Goal: Complete application form: Complete application form

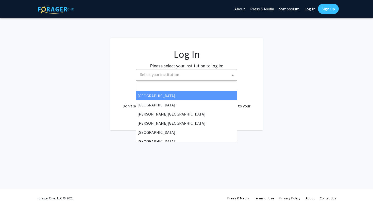
click at [199, 74] on span "Select your institution" at bounding box center [187, 75] width 99 height 10
select select "34"
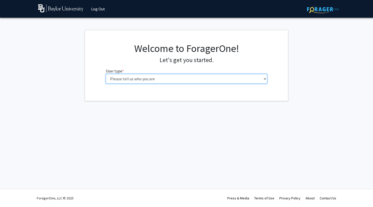
select select "1: undergrad"
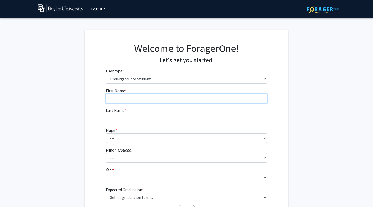
click at [183, 103] on input "First Name * required" at bounding box center [187, 99] width 162 height 10
type input "Alyssa"
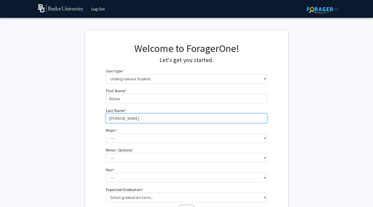
type input "[PERSON_NAME]"
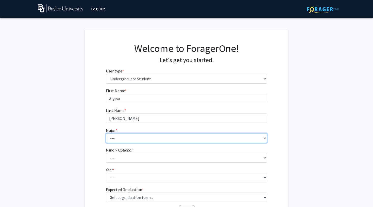
select select "95: 2760"
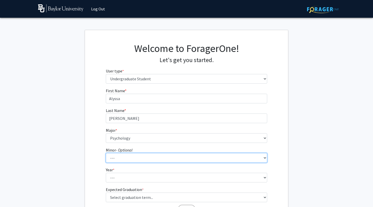
select select "23: 2086"
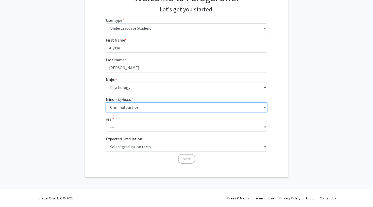
scroll to position [51, 0]
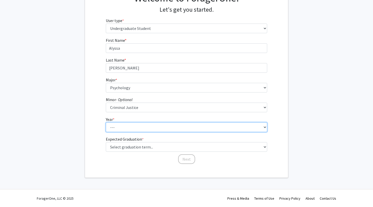
select select "4: senior"
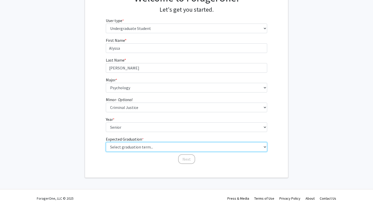
select select "5: spring_2026"
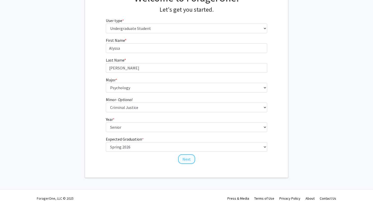
click at [193, 158] on button "Next" at bounding box center [186, 160] width 17 height 10
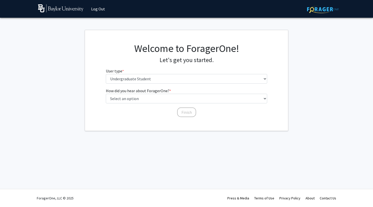
scroll to position [0, 0]
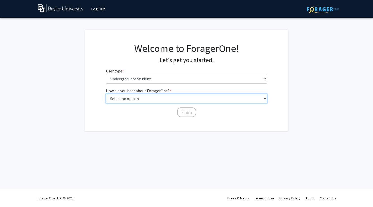
select select "5: other"
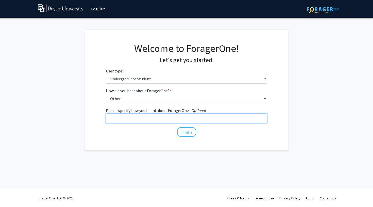
click at [153, 121] on input "Please specify how you heard about ForagerOne. - Optional" at bounding box center [187, 119] width 162 height 10
click at [122, 118] on input "[PERSON_NAME] Scholar" at bounding box center [187, 119] width 162 height 10
type input "[PERSON_NAME] Scholar"
click at [144, 118] on input "[PERSON_NAME] Scholar" at bounding box center [187, 119] width 162 height 10
